Goal: Information Seeking & Learning: Check status

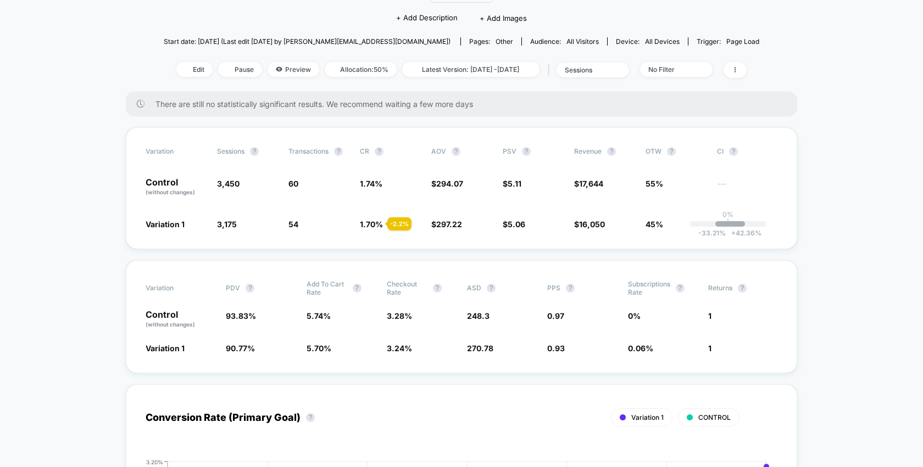
scroll to position [23, 0]
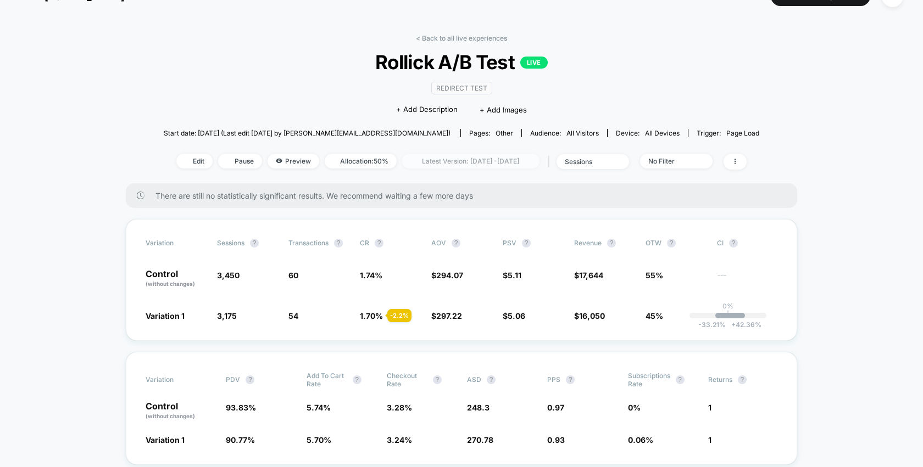
click at [498, 158] on span "Latest Version: [DATE] - [DATE]" at bounding box center [470, 161] width 137 height 15
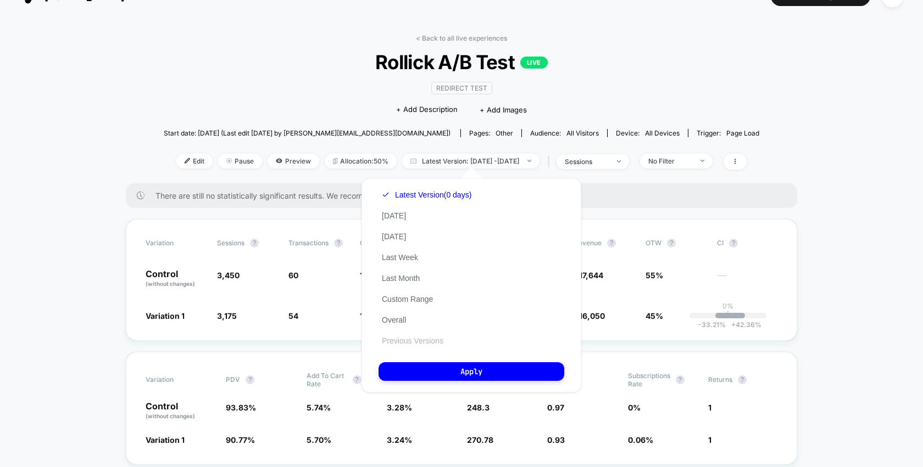
scroll to position [0, 0]
click at [397, 343] on button "Previous Versions" at bounding box center [412, 341] width 68 height 10
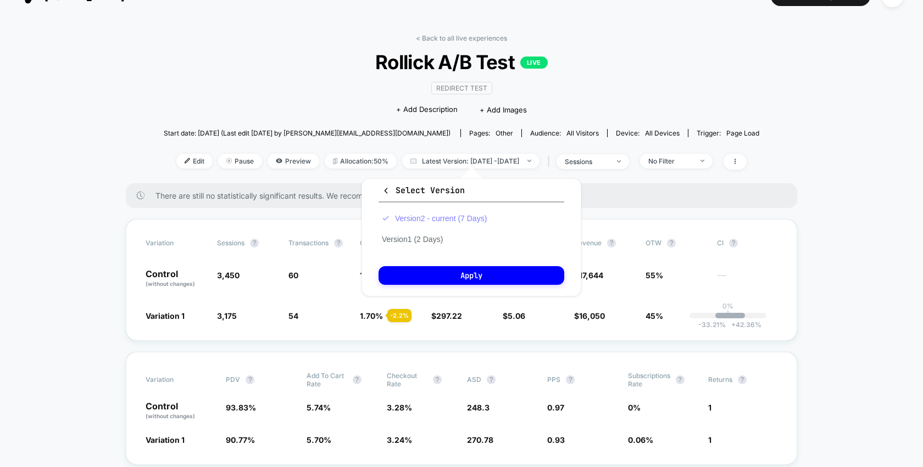
click at [422, 220] on button "Version 2 - current (7 Days)" at bounding box center [433, 219] width 111 height 10
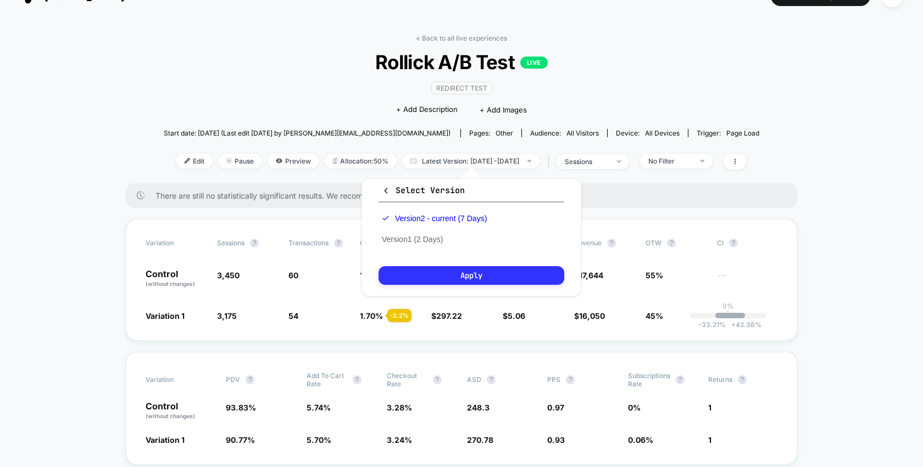
click at [461, 268] on button "Apply" at bounding box center [471, 275] width 186 height 19
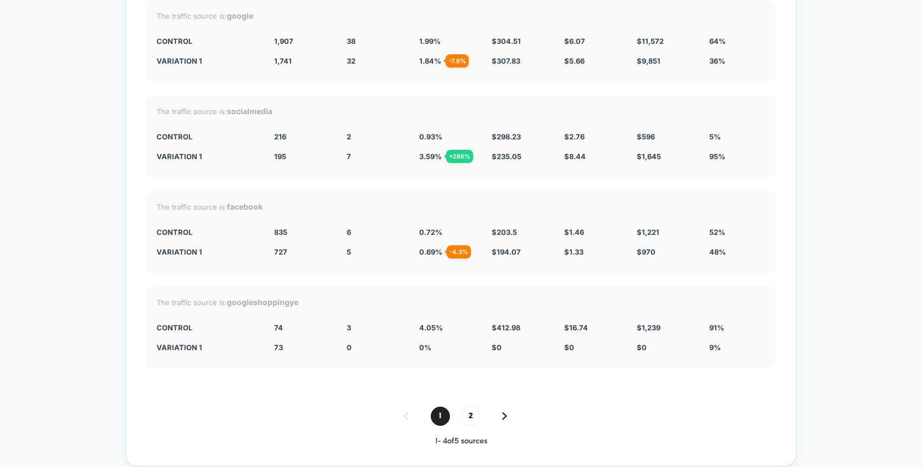
scroll to position [4774, 0]
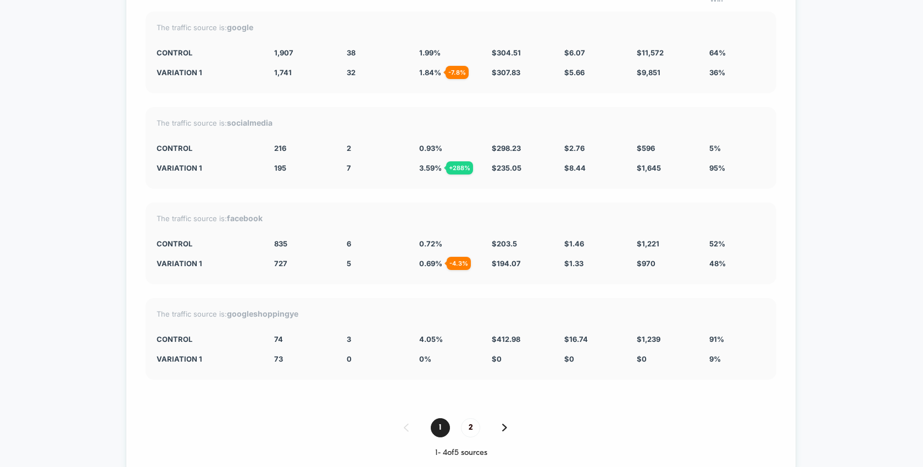
click at [247, 123] on strong "socialmedia" at bounding box center [250, 122] width 46 height 9
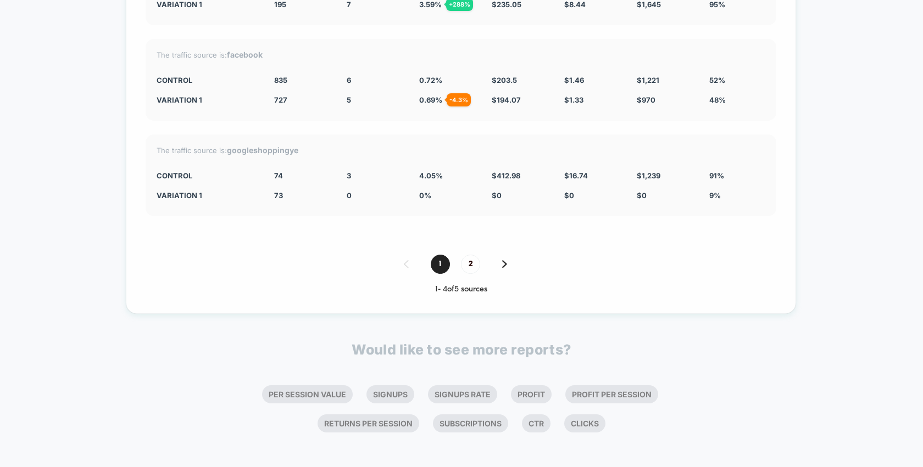
click at [504, 260] on img at bounding box center [504, 264] width 5 height 8
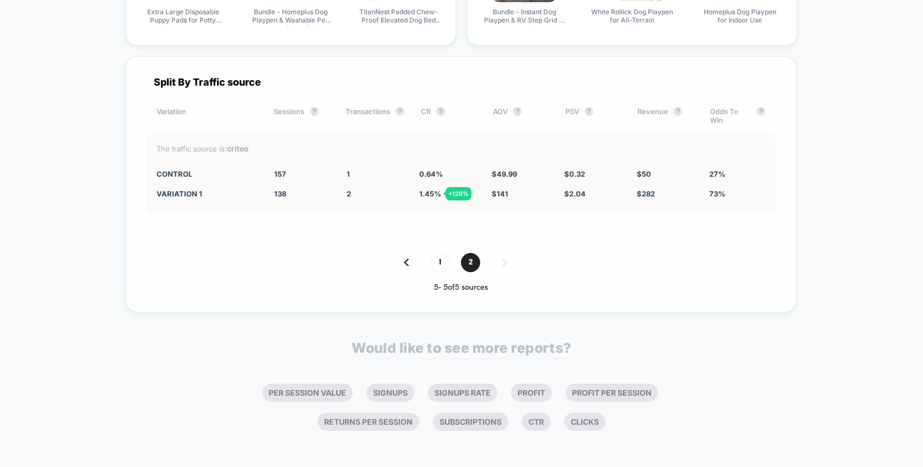
click at [408, 260] on img at bounding box center [406, 263] width 5 height 8
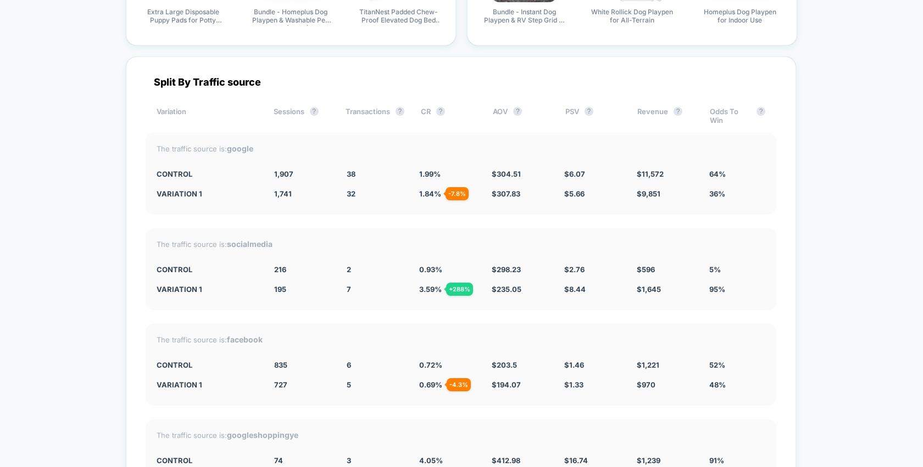
scroll to position [4938, 0]
